Goal: Task Accomplishment & Management: Manage account settings

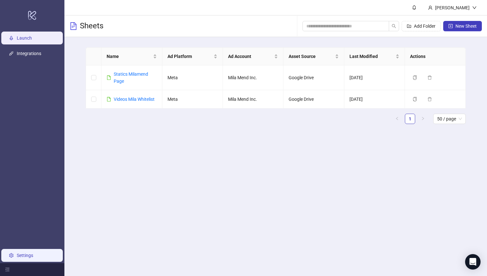
click at [17, 256] on link "Settings" at bounding box center [25, 255] width 16 height 5
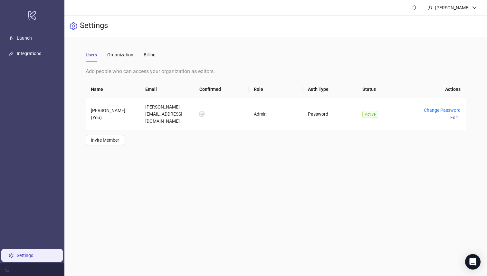
click at [158, 56] on div "Users Organization Billing" at bounding box center [276, 54] width 380 height 15
click at [149, 55] on div "Billing" at bounding box center [150, 54] width 12 height 7
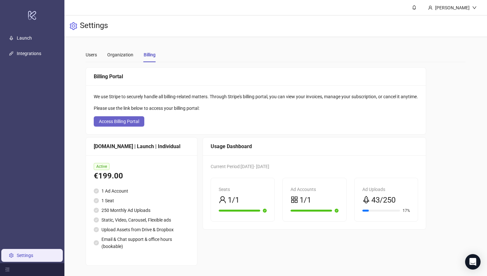
click at [126, 122] on span "Access Billing Portal" at bounding box center [119, 121] width 40 height 5
